Goal: Information Seeking & Learning: Learn about a topic

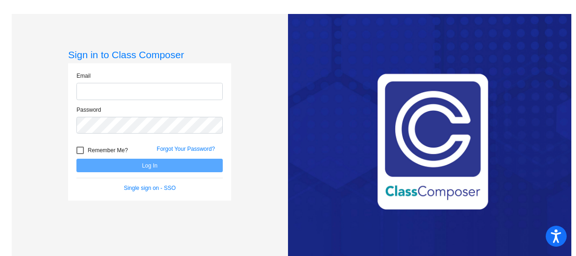
type input "[EMAIL_ADDRESS][DOMAIN_NAME]"
click at [120, 166] on button "Log In" at bounding box center [149, 166] width 146 height 14
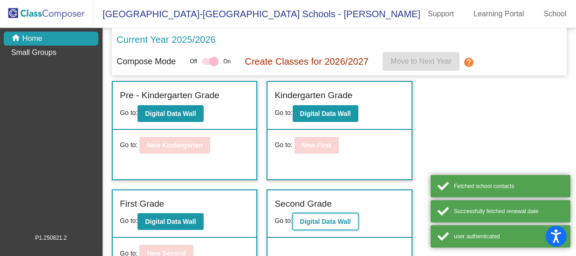
click at [314, 220] on b "Digital Data Wall" at bounding box center [325, 221] width 51 height 7
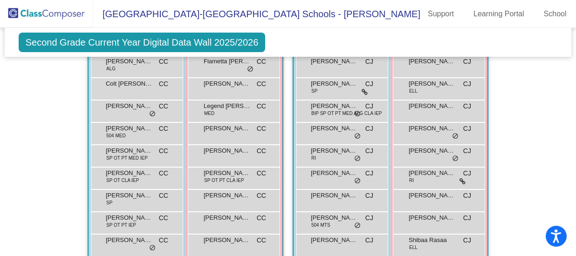
scroll to position [513, 0]
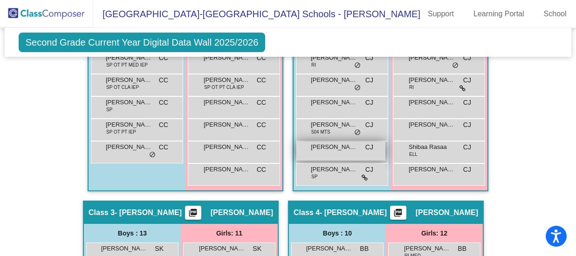
click at [328, 151] on div "[PERSON_NAME] CJ lock do_not_disturb_alt" at bounding box center [340, 151] width 89 height 19
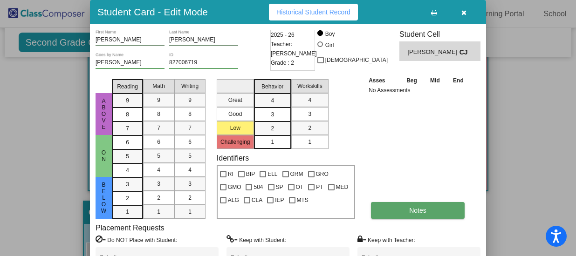
click at [410, 209] on span "Notes" at bounding box center [417, 210] width 17 height 7
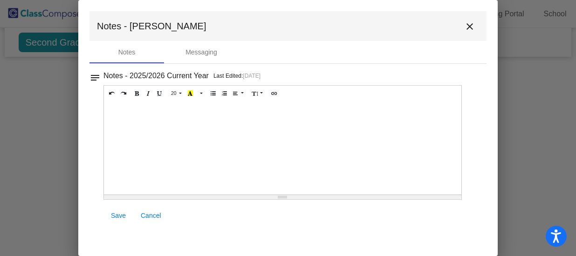
click at [471, 27] on mat-icon "close" at bounding box center [469, 26] width 11 height 11
